Goal: Browse casually

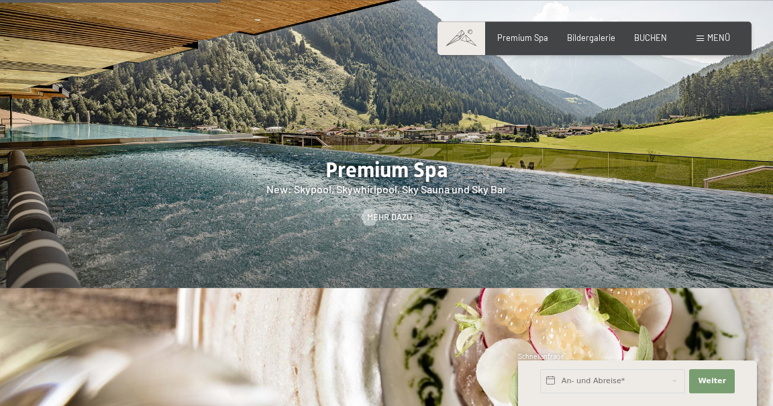
scroll to position [1480, 0]
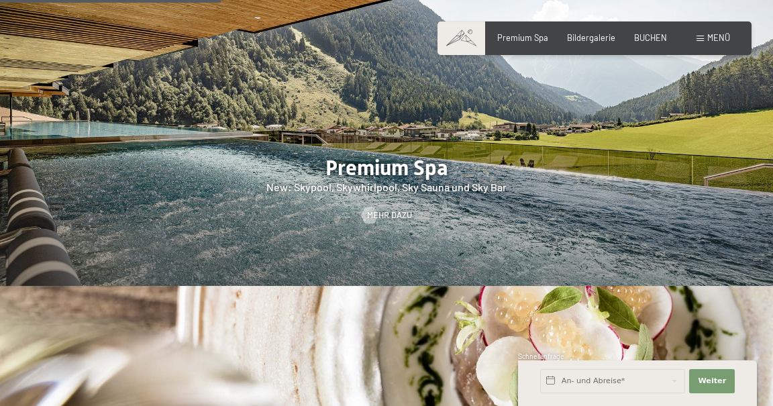
click at [698, 209] on div "Mehr dazu" at bounding box center [386, 215] width 773 height 12
click at [401, 209] on span "Mehr dazu" at bounding box center [389, 215] width 45 height 12
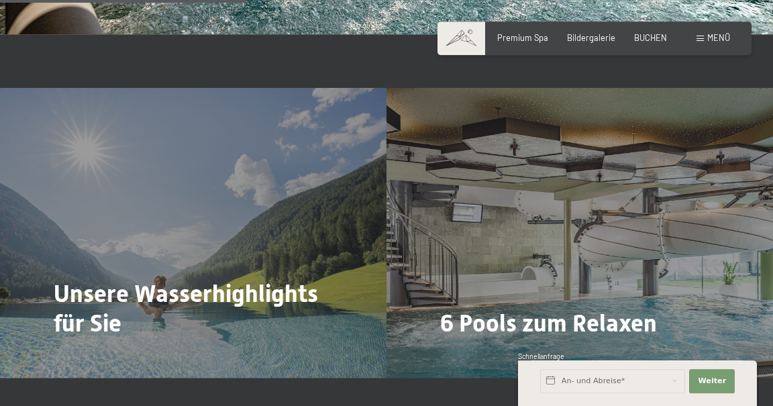
scroll to position [2337, 0]
click at [238, 281] on span "Unsere Wasserhighlights für Sie" at bounding box center [186, 309] width 264 height 57
click at [82, 355] on span "Mehr dazu" at bounding box center [81, 361] width 45 height 12
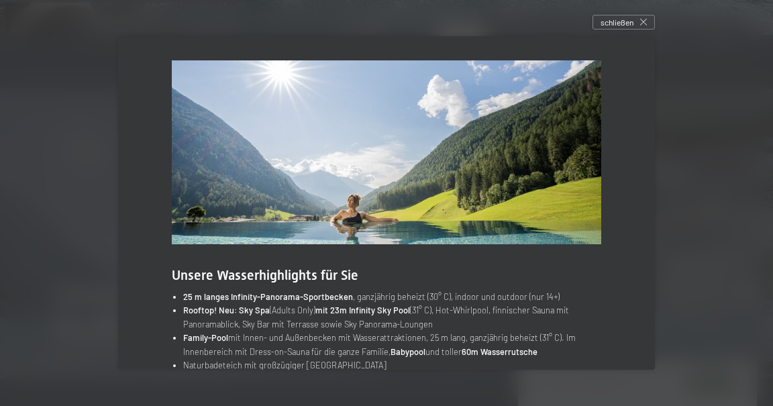
scroll to position [51, 0]
